Goal: Contribute content: Add original content to the website for others to see

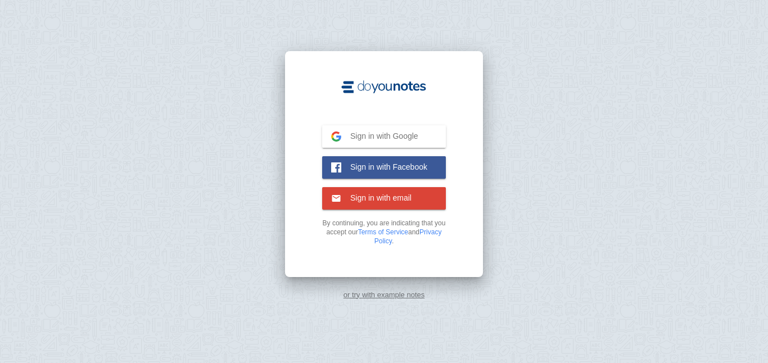
click at [340, 134] on img at bounding box center [336, 137] width 10 height 10
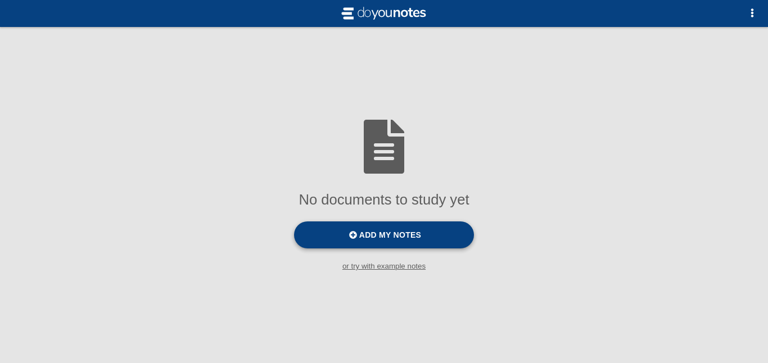
click at [326, 237] on label "Add my notes" at bounding box center [384, 235] width 180 height 27
click at [0, 0] on input "Add my notes" at bounding box center [0, 0] width 0 height 0
